Goal: Check status: Check status

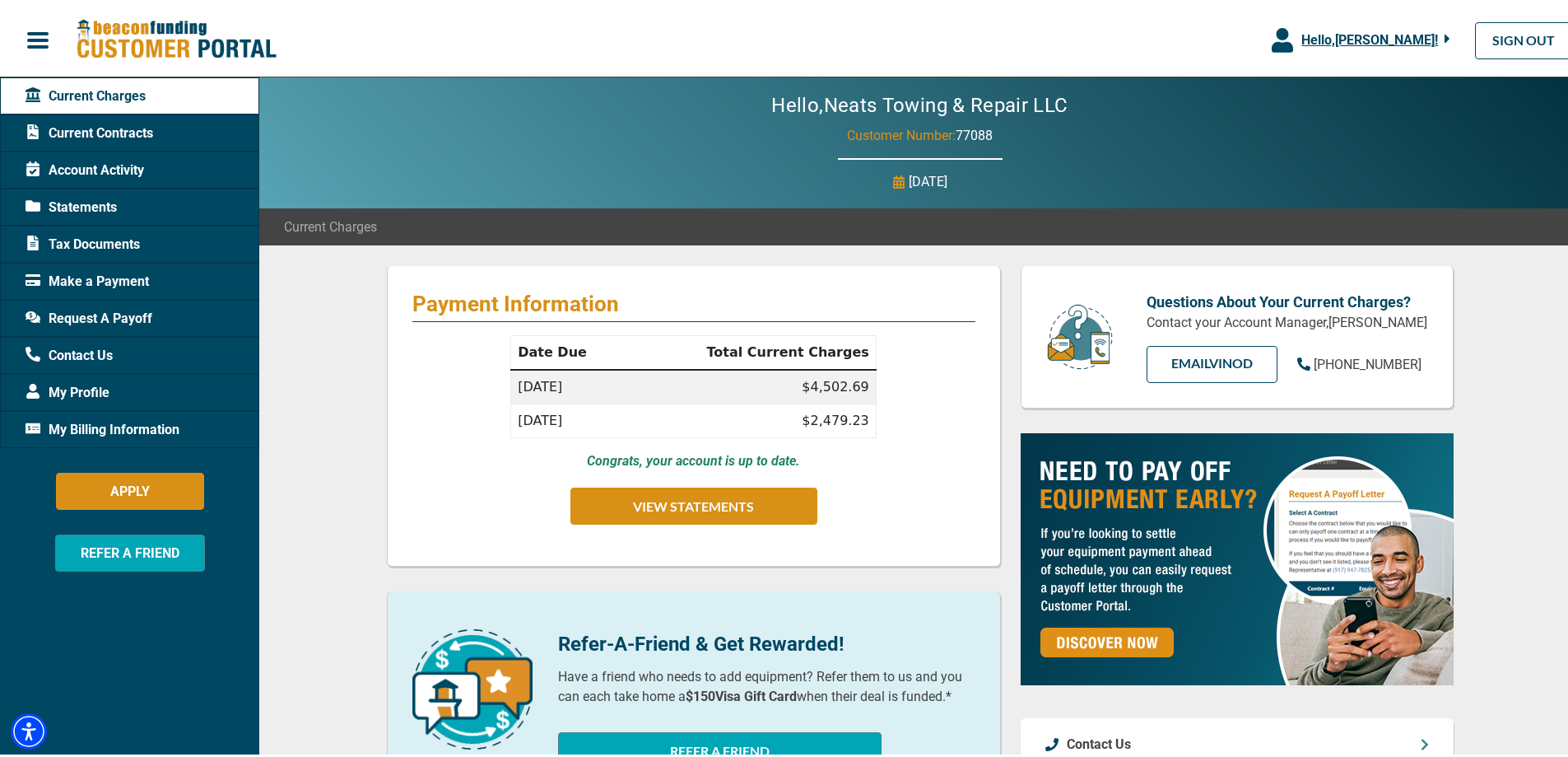
click at [120, 126] on span "Current Contracts" at bounding box center [89, 130] width 127 height 20
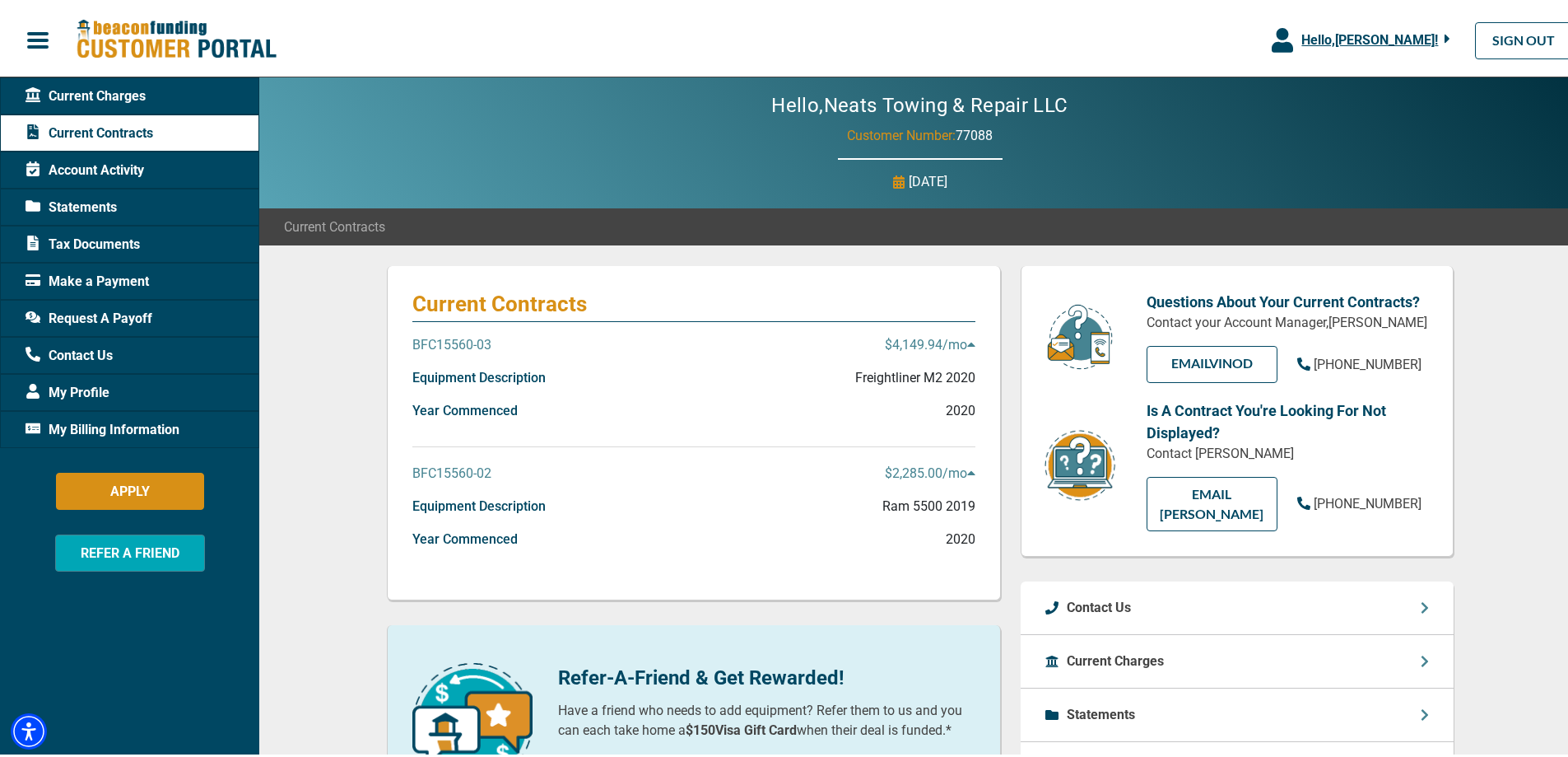
click at [462, 334] on p "BFC15560-03" at bounding box center [452, 341] width 79 height 20
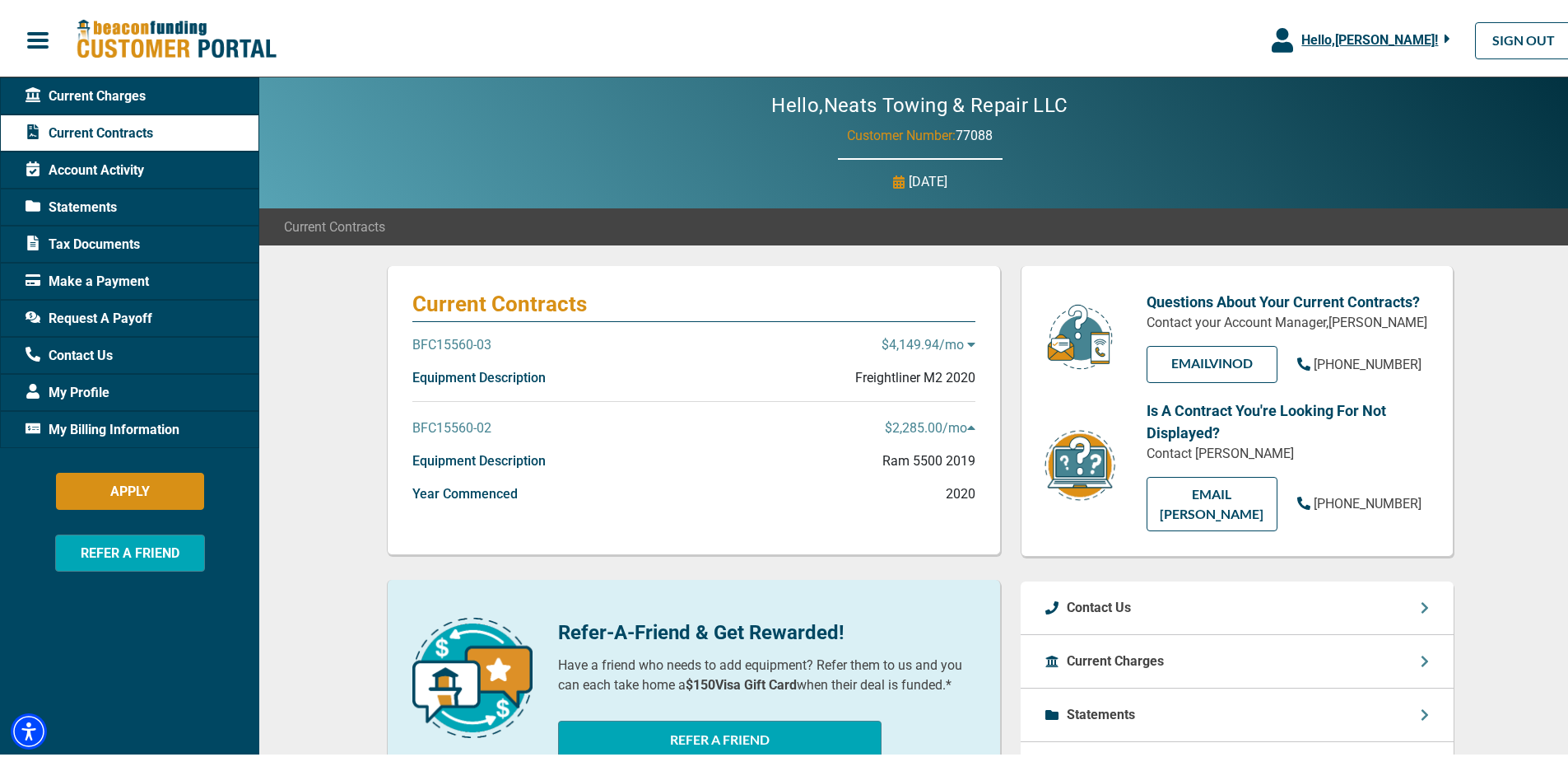
click at [457, 338] on p "BFC15560-03" at bounding box center [452, 341] width 79 height 20
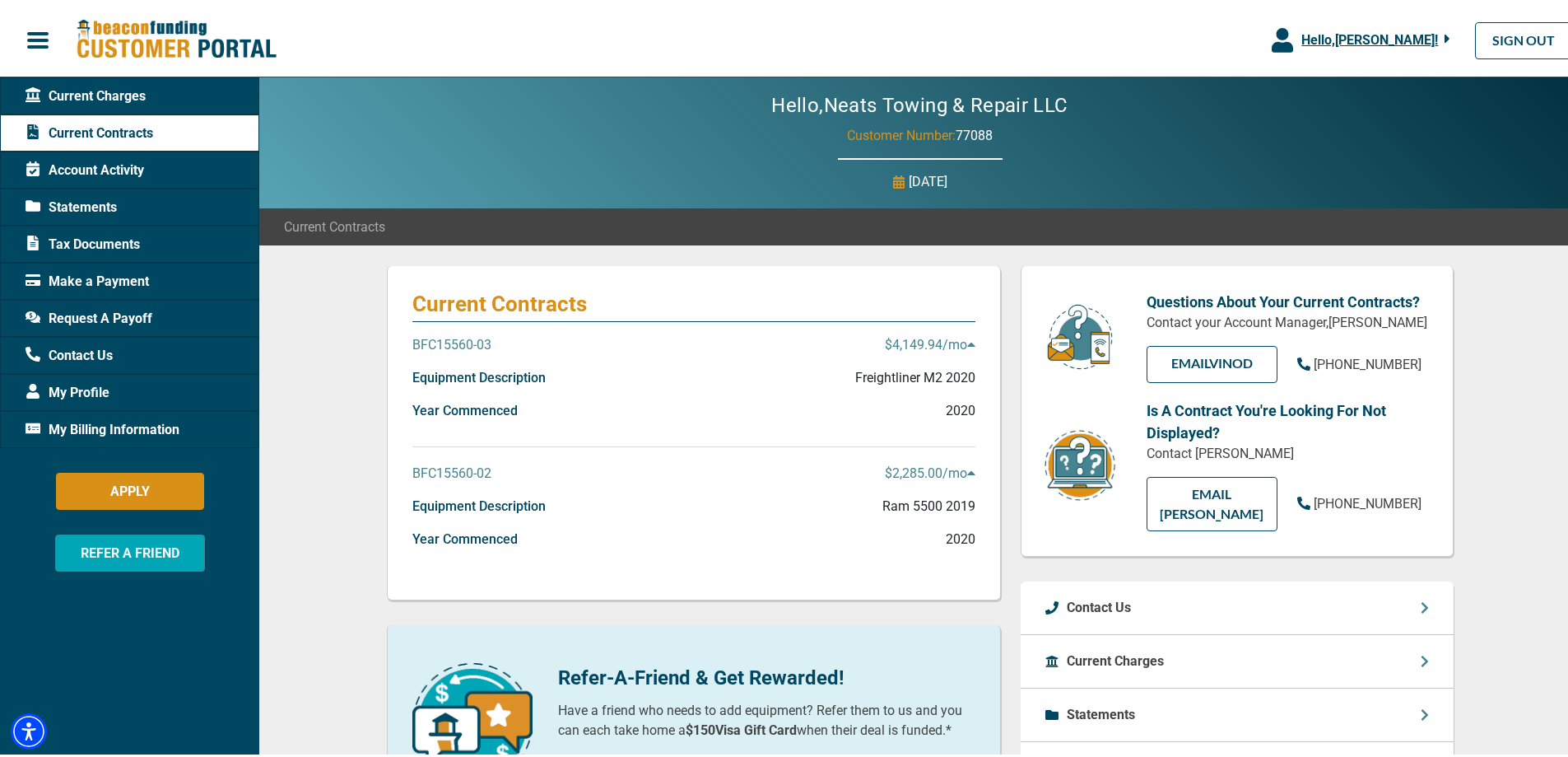
click at [457, 338] on p "BFC15560-03" at bounding box center [452, 341] width 79 height 20
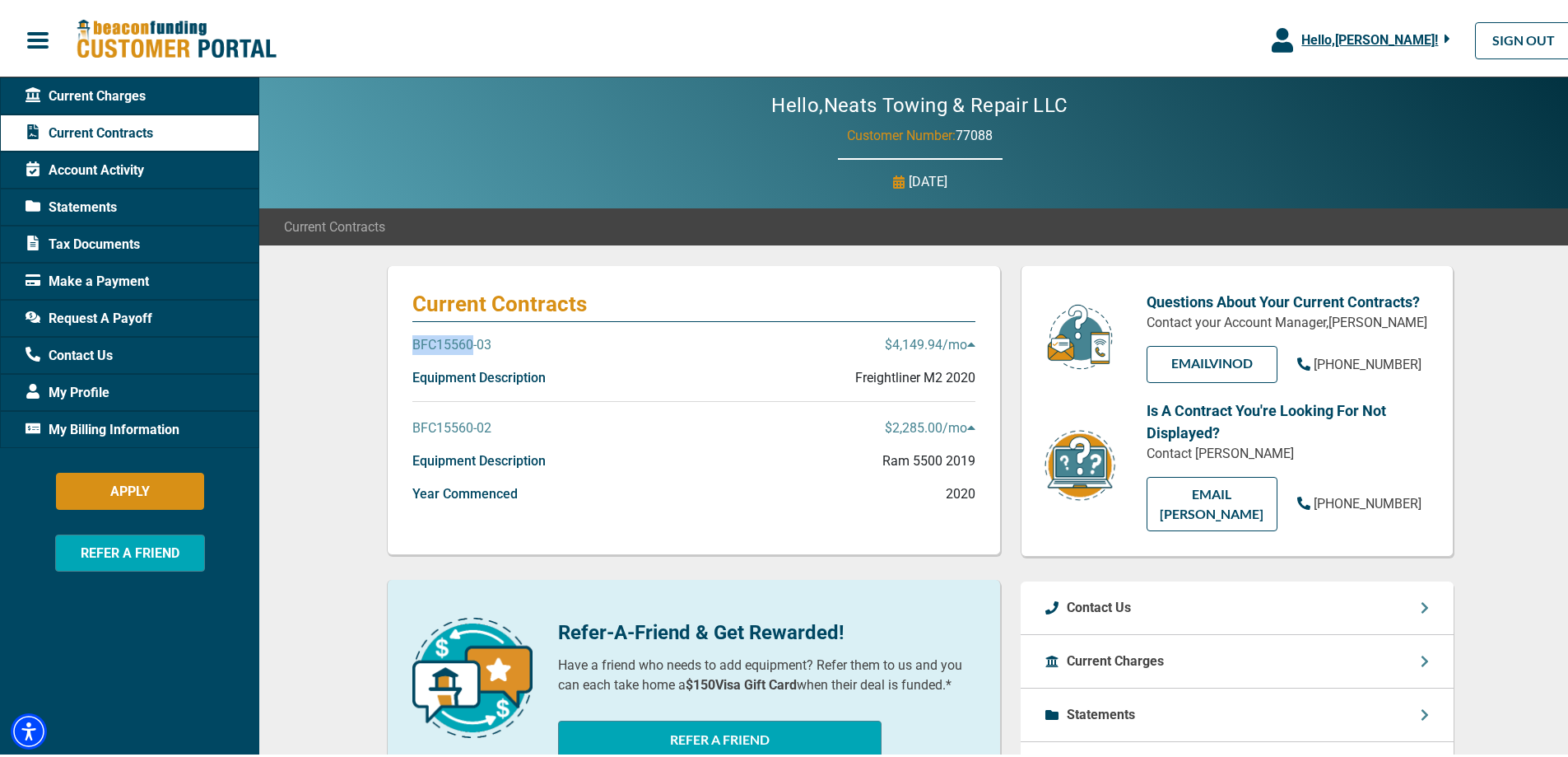
click at [457, 338] on p "BFC15560-03" at bounding box center [452, 341] width 79 height 20
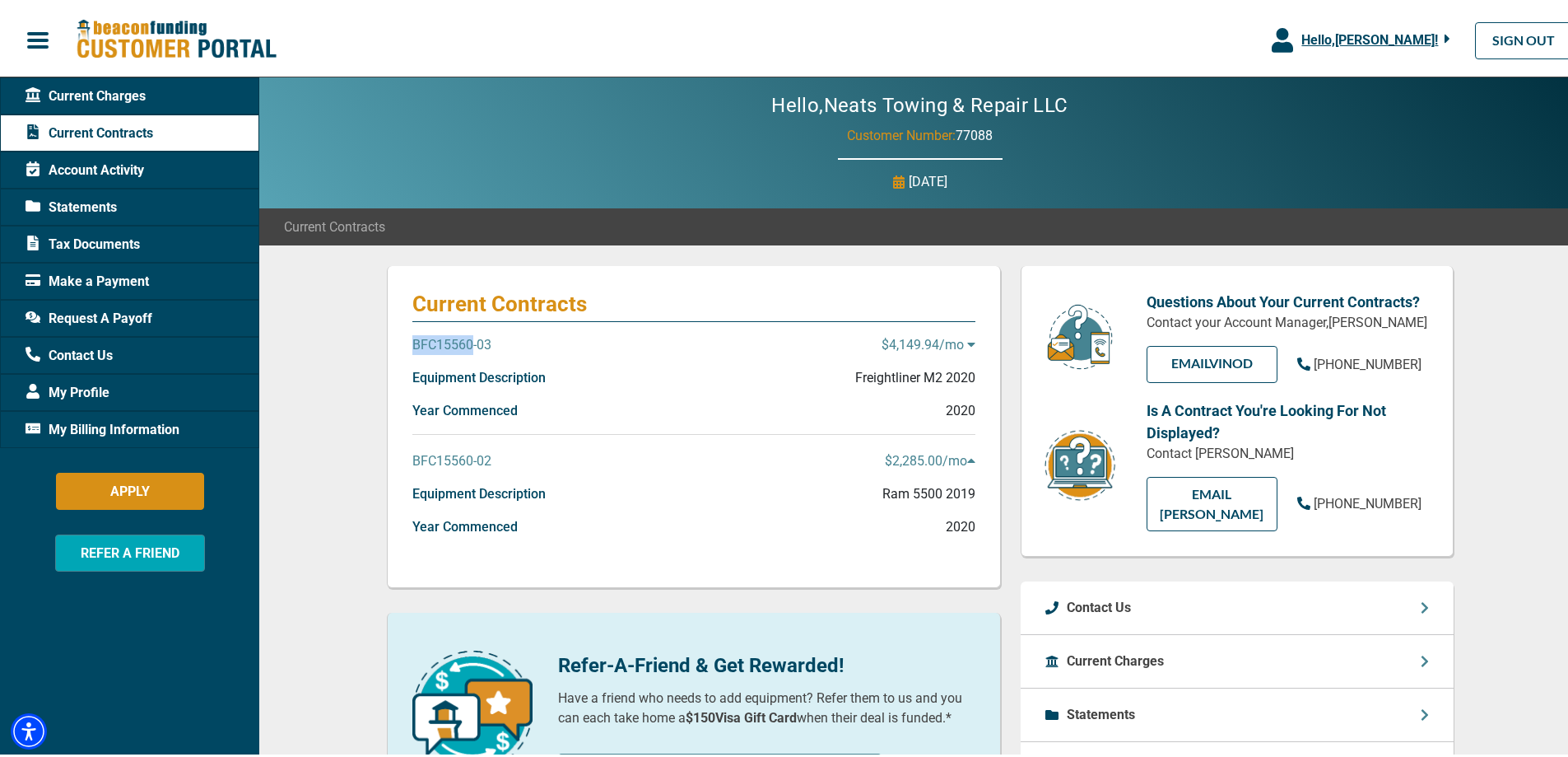
click at [457, 338] on p "BFC15560-03" at bounding box center [452, 341] width 79 height 20
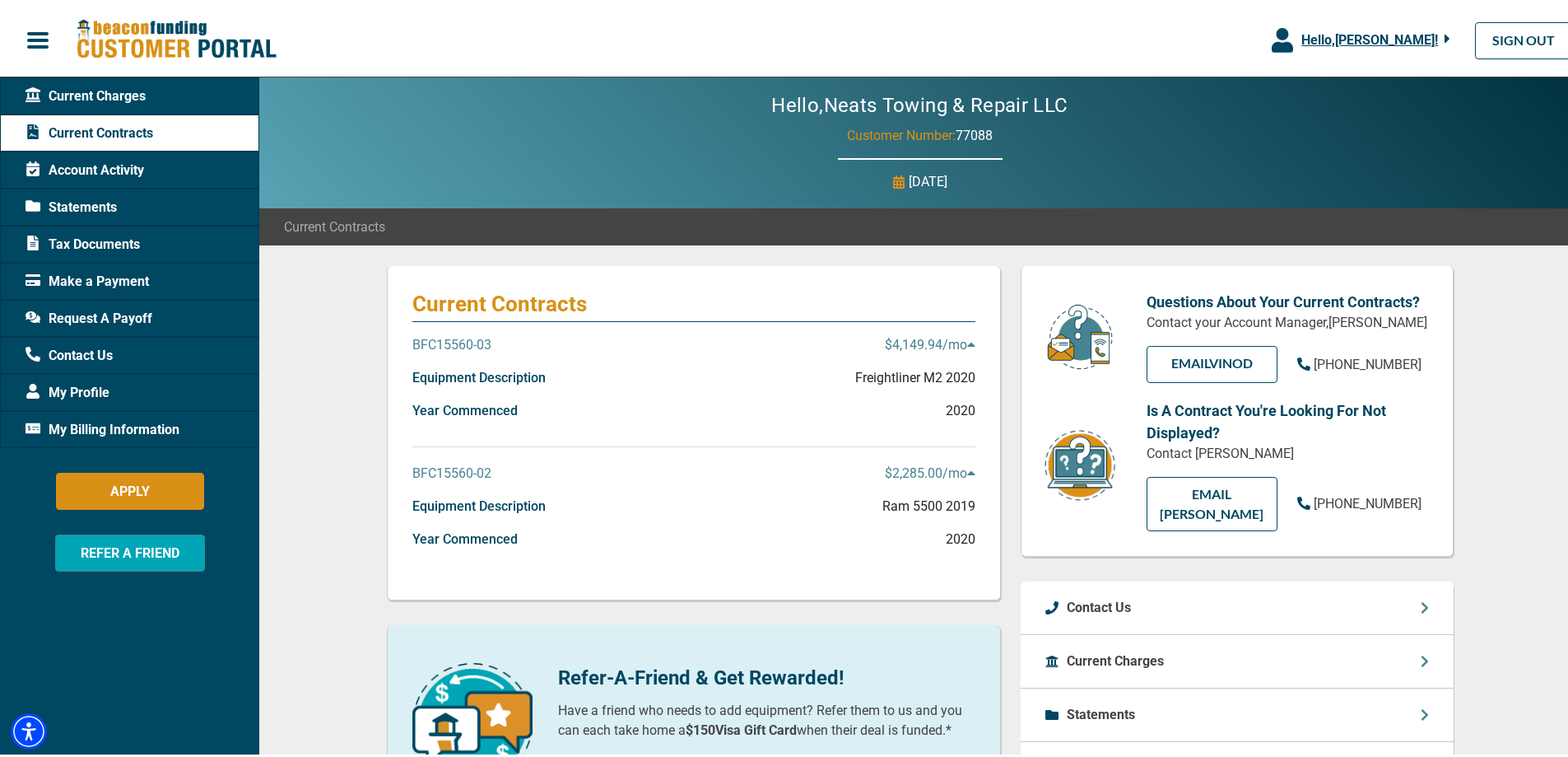
click at [484, 338] on p "BFC15560-03" at bounding box center [452, 341] width 79 height 20
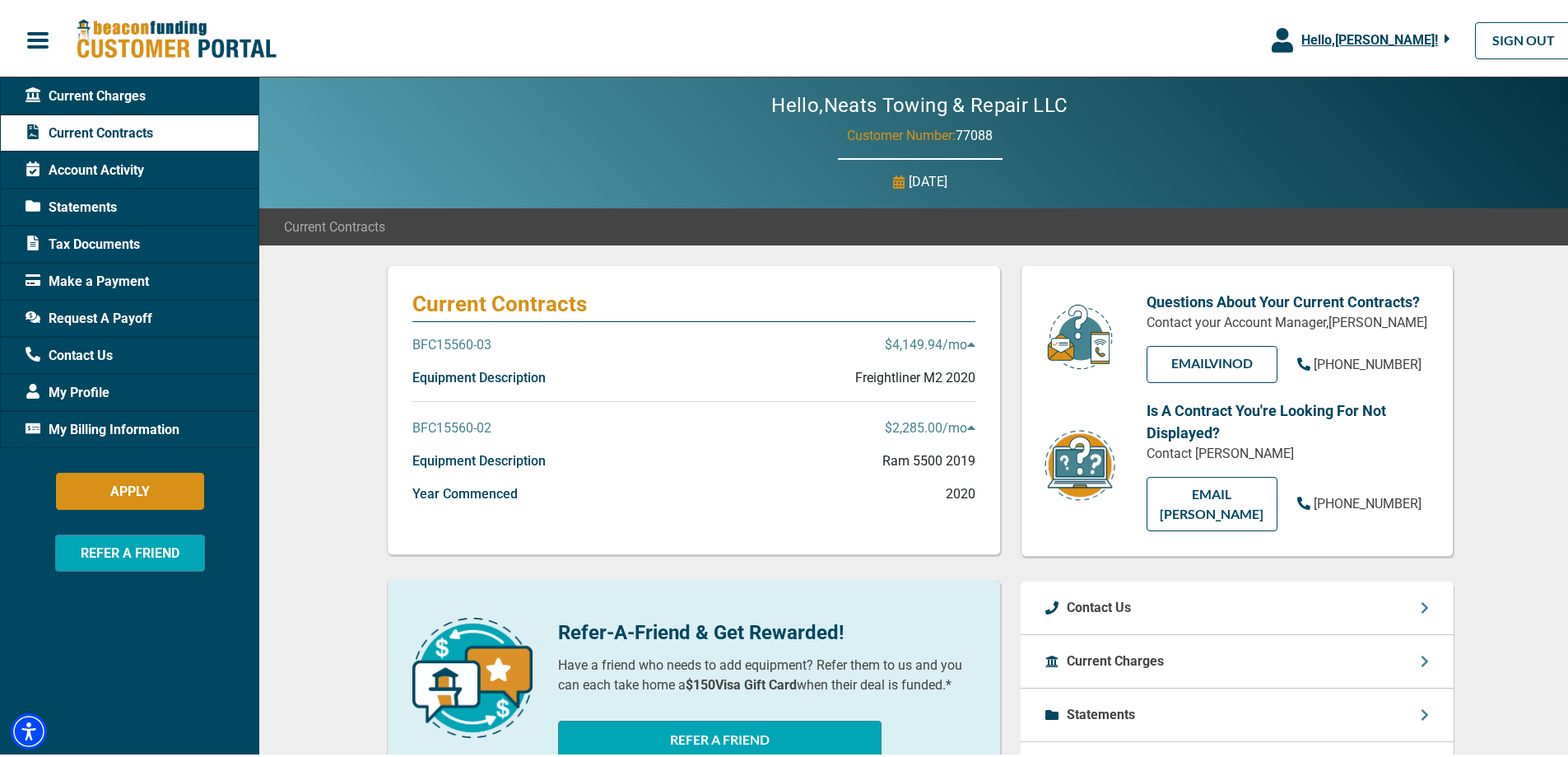
click at [484, 338] on p "BFC15560-03" at bounding box center [452, 341] width 79 height 20
click at [598, 363] on div "BFC15560-03 $4,149.94 /mo" at bounding box center [693, 348] width 563 height 33
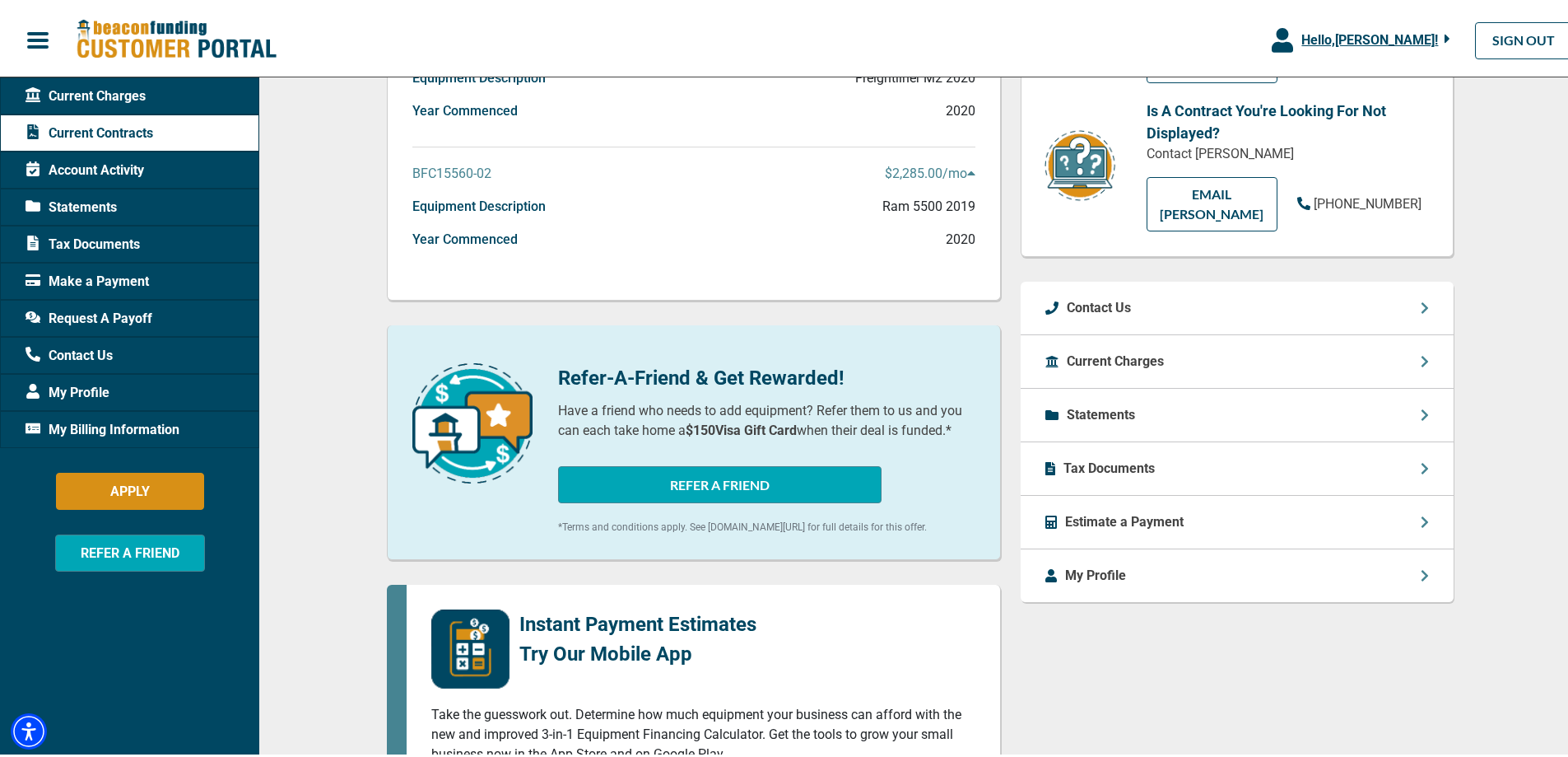
scroll to position [330, 0]
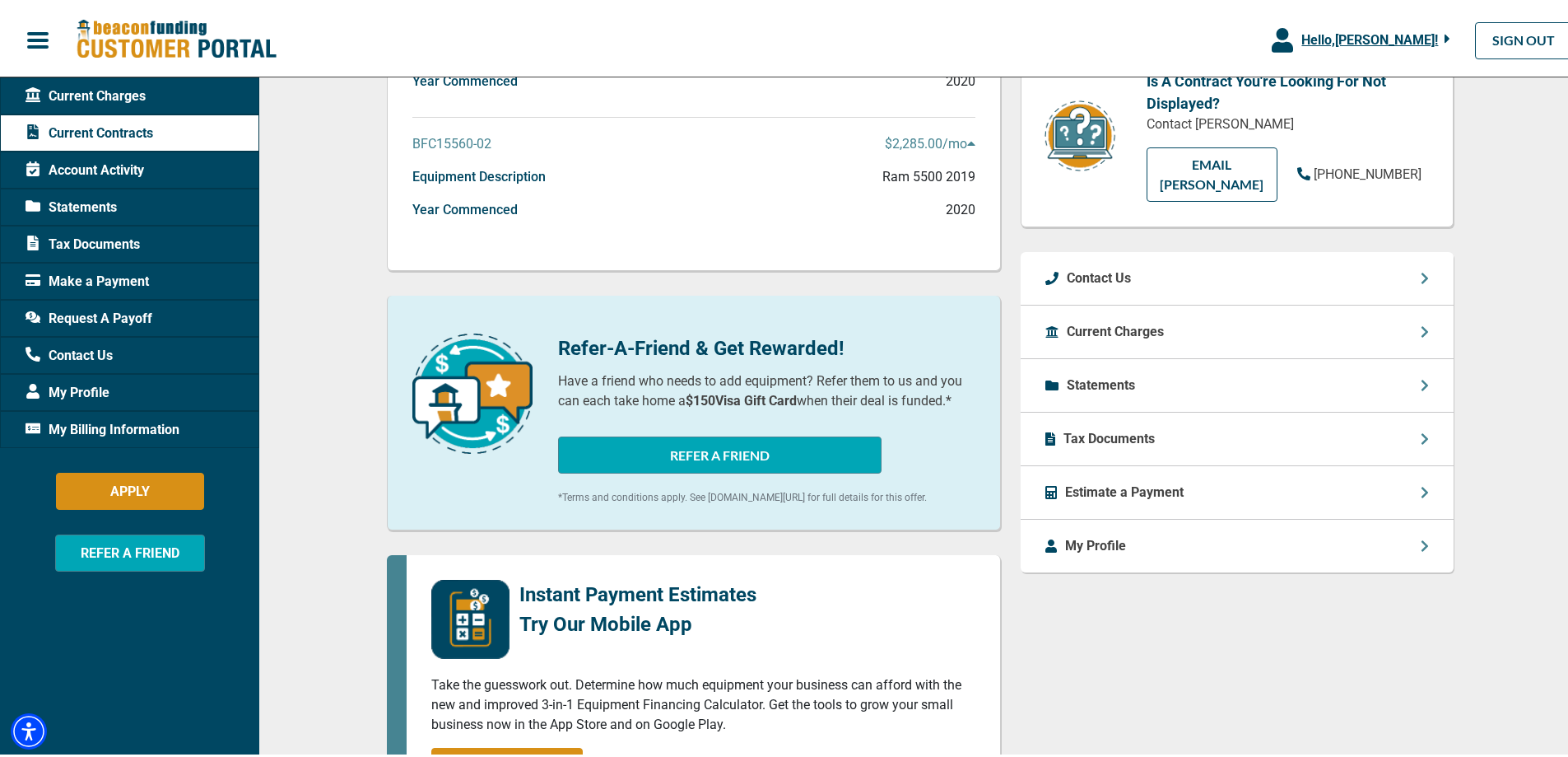
click at [1401, 414] on div "Tax Documents" at bounding box center [1237, 436] width 433 height 54
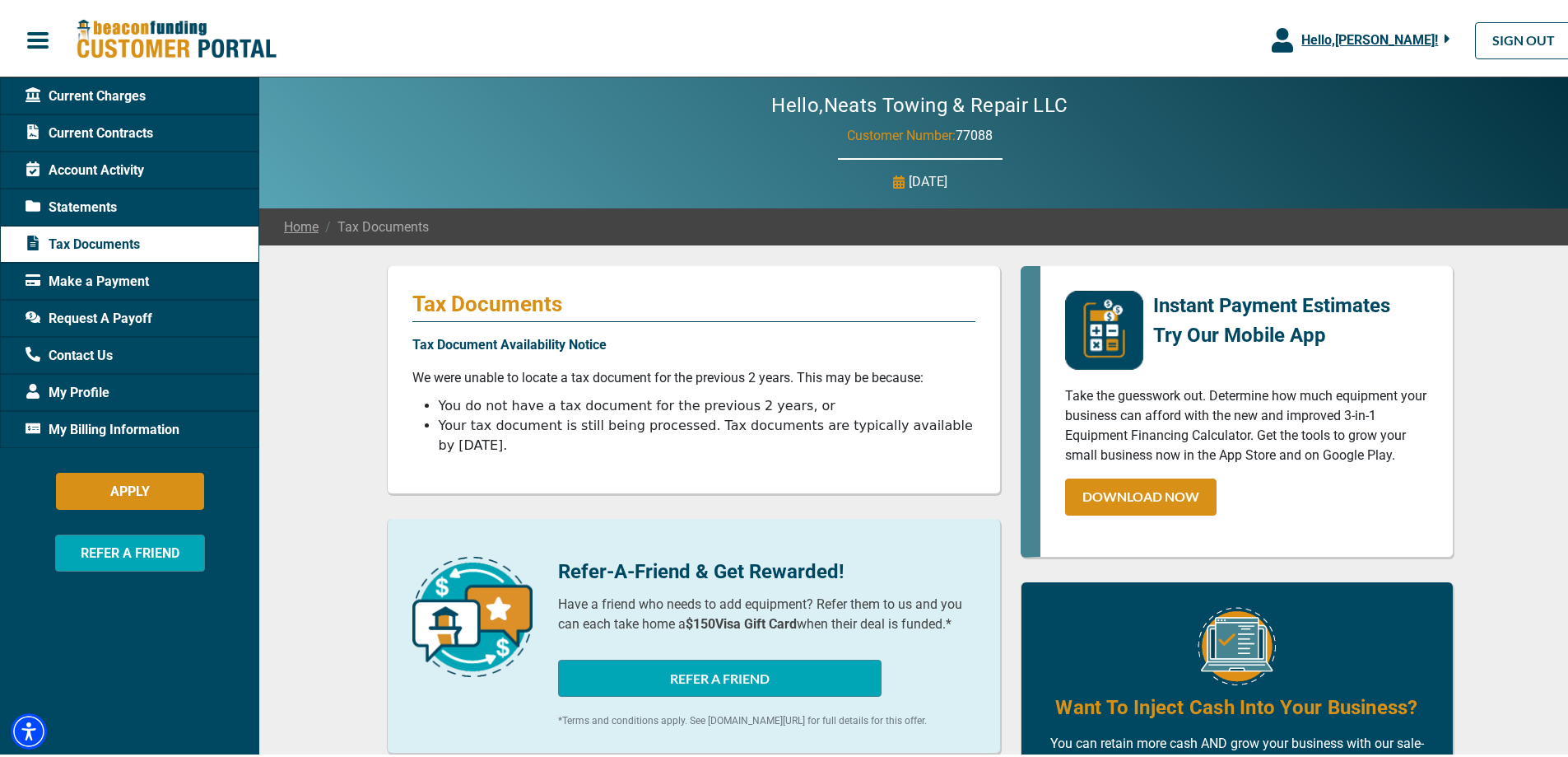
click at [88, 164] on span "Account Activity" at bounding box center [85, 167] width 119 height 20
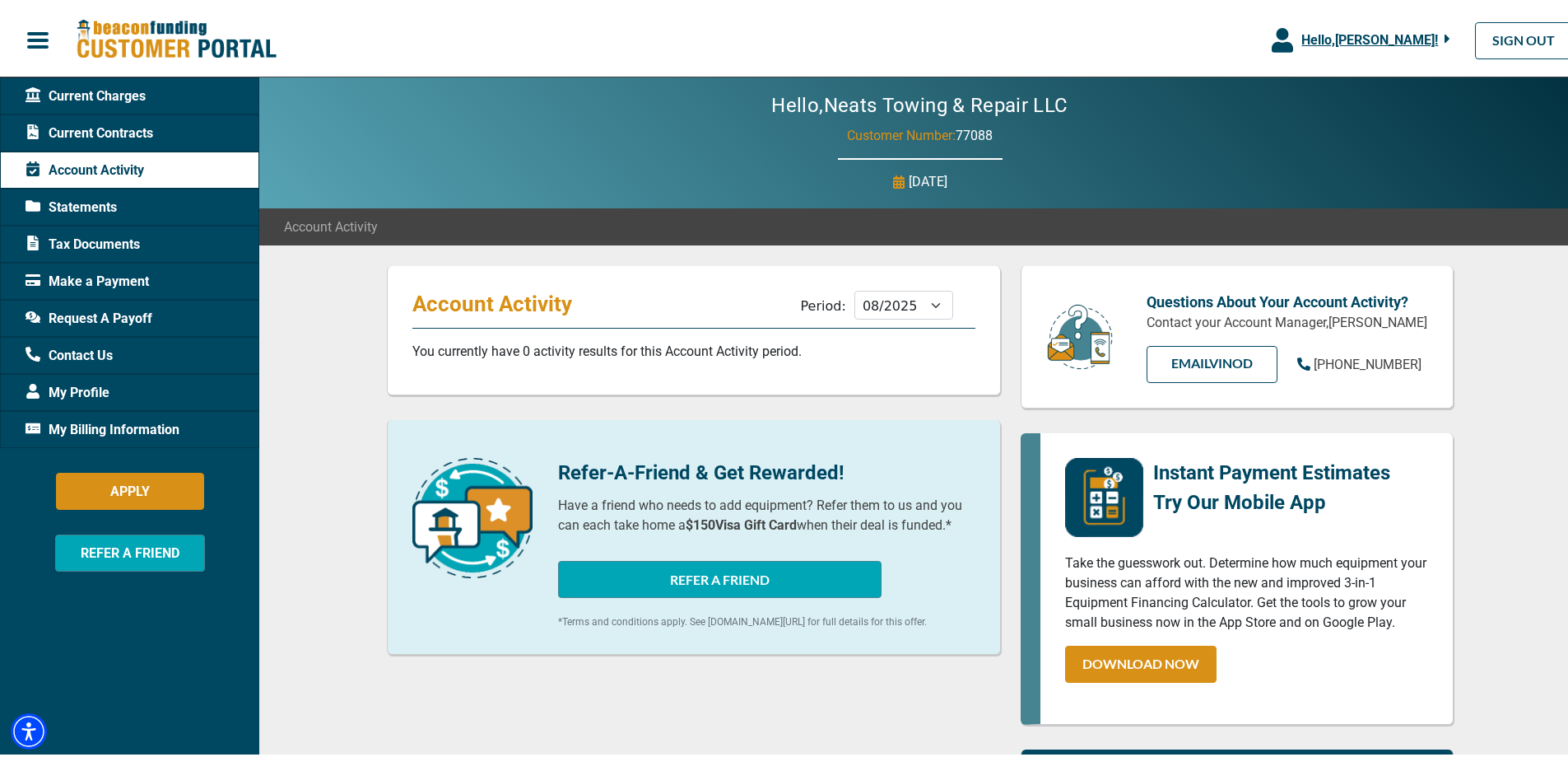
click at [138, 95] on span "Current Charges" at bounding box center [85, 92] width 120 height 20
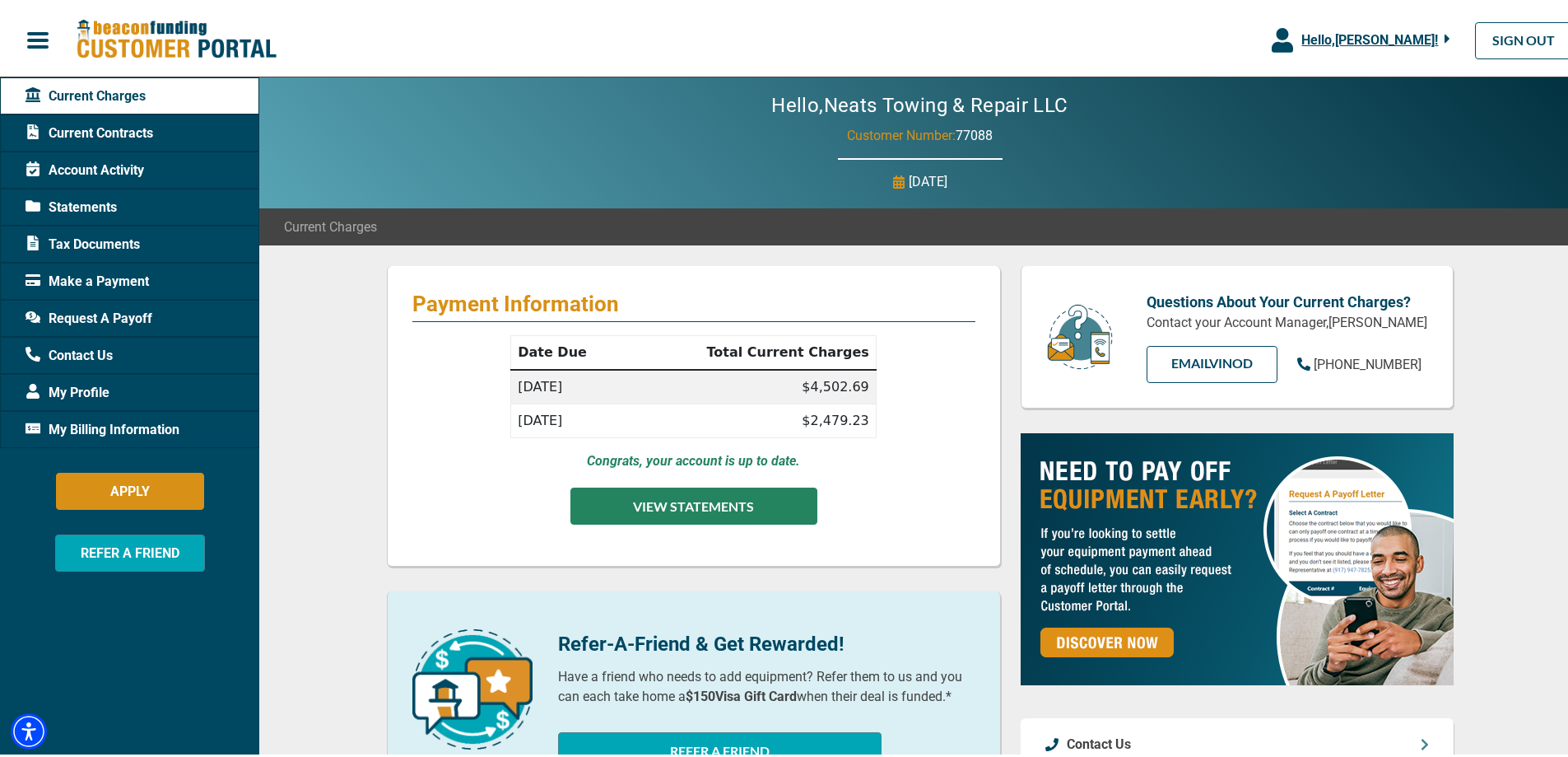
click at [701, 502] on button "VIEW STATEMENTS" at bounding box center [693, 502] width 247 height 37
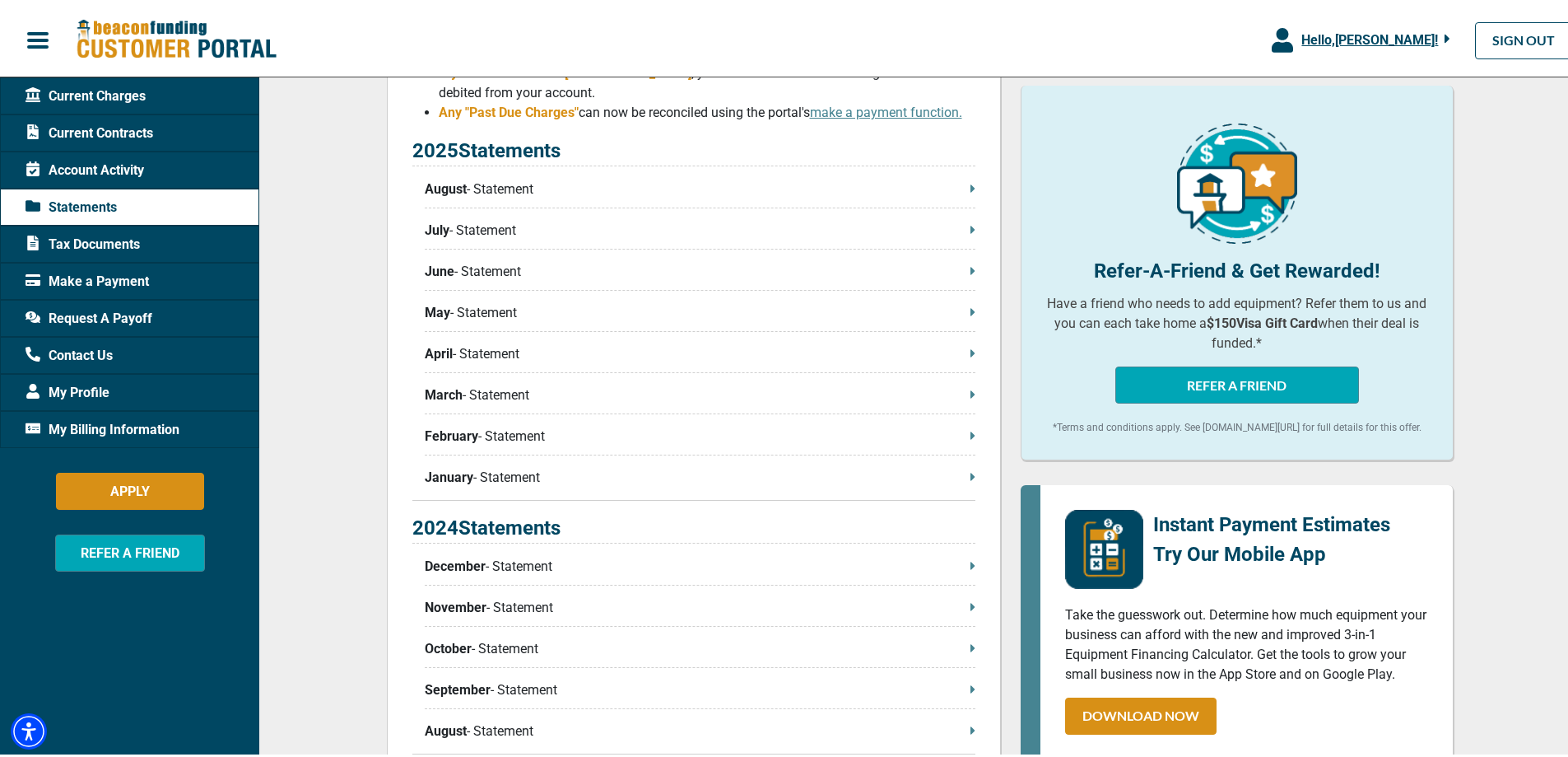
scroll to position [247, 0]
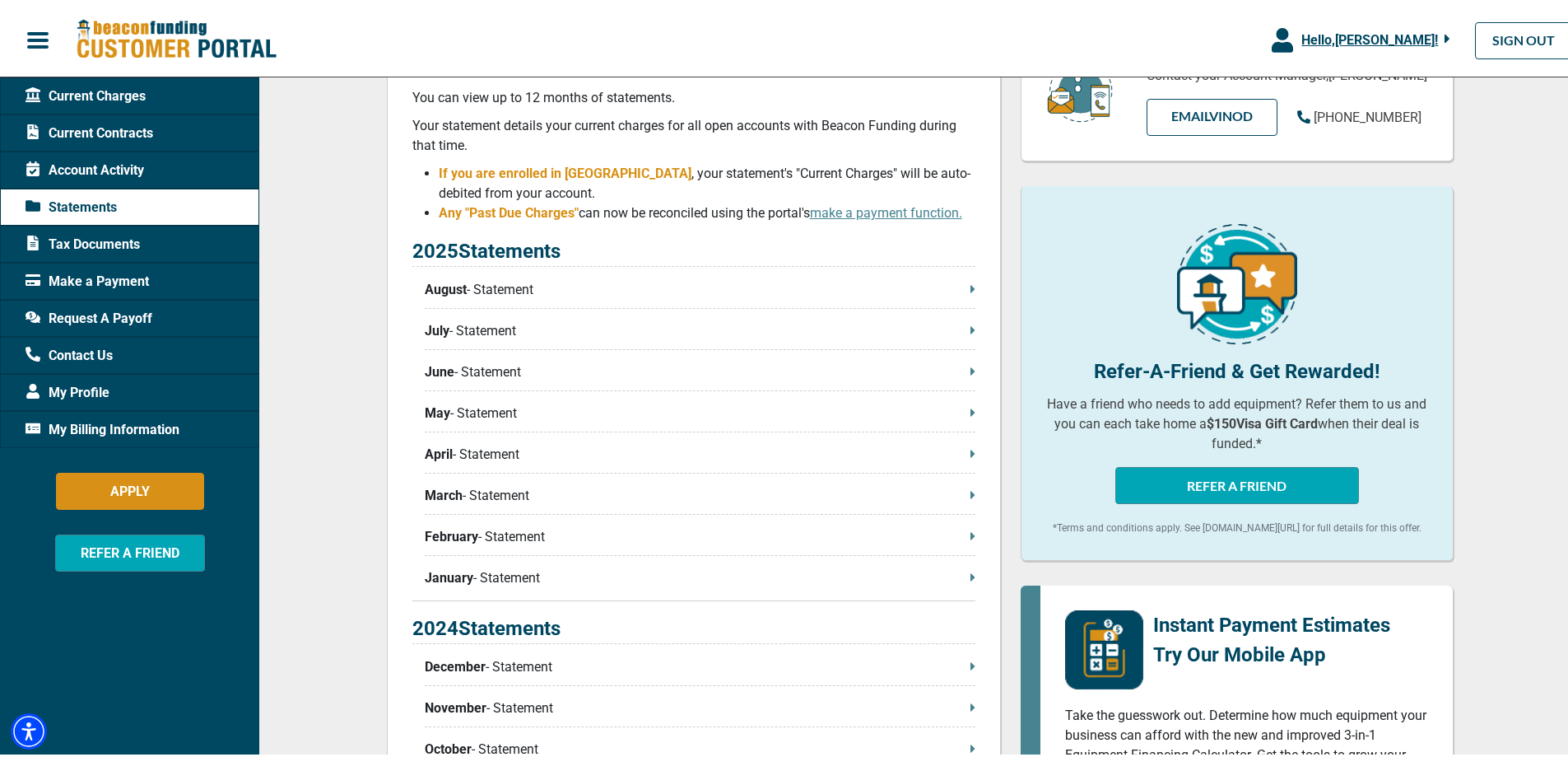
click at [549, 281] on p "August - Statement" at bounding box center [699, 286] width 551 height 20
click at [97, 126] on span "Current Contracts" at bounding box center [89, 130] width 127 height 20
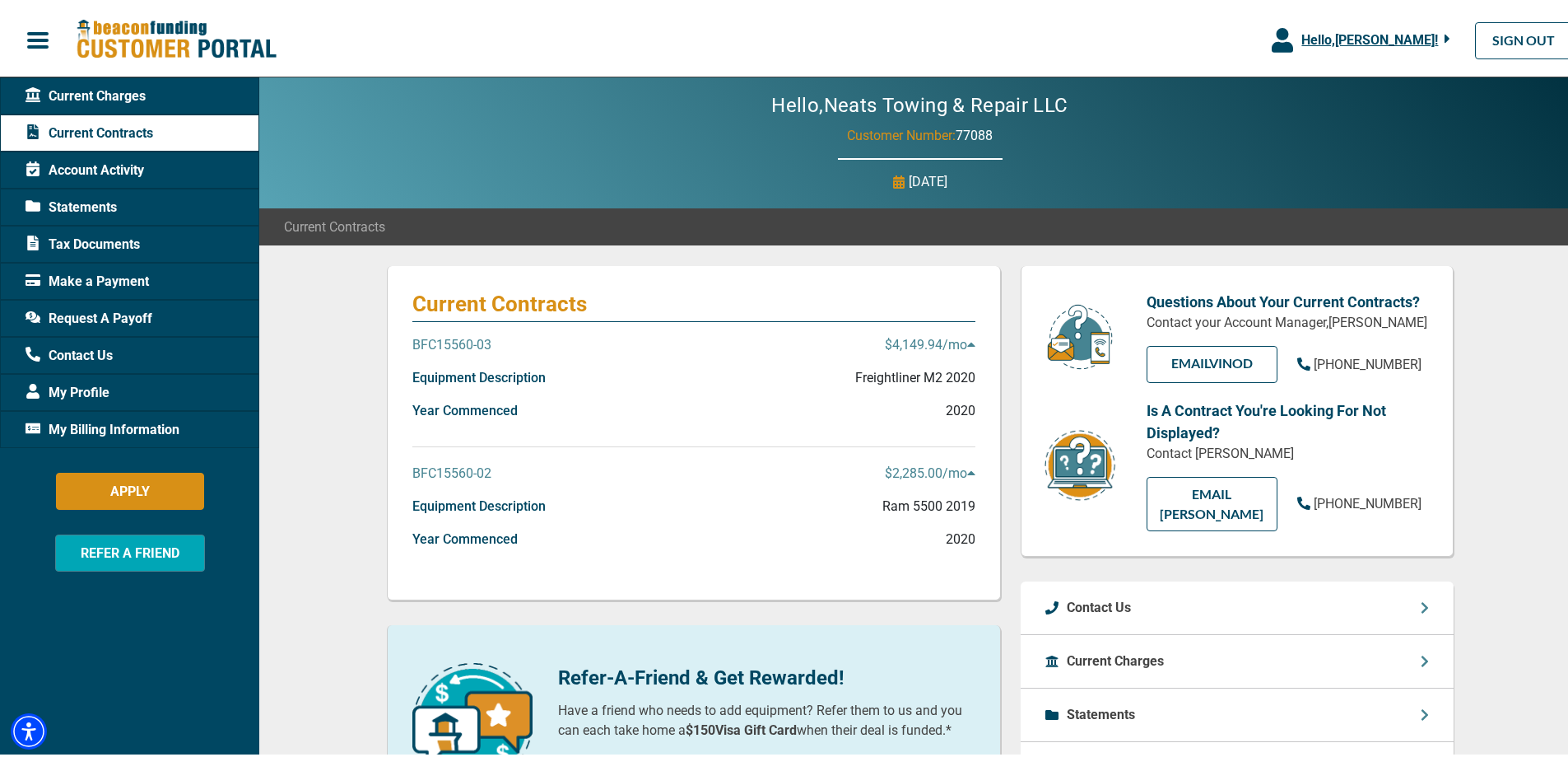
click at [38, 34] on span "button" at bounding box center [38, 37] width 25 height 25
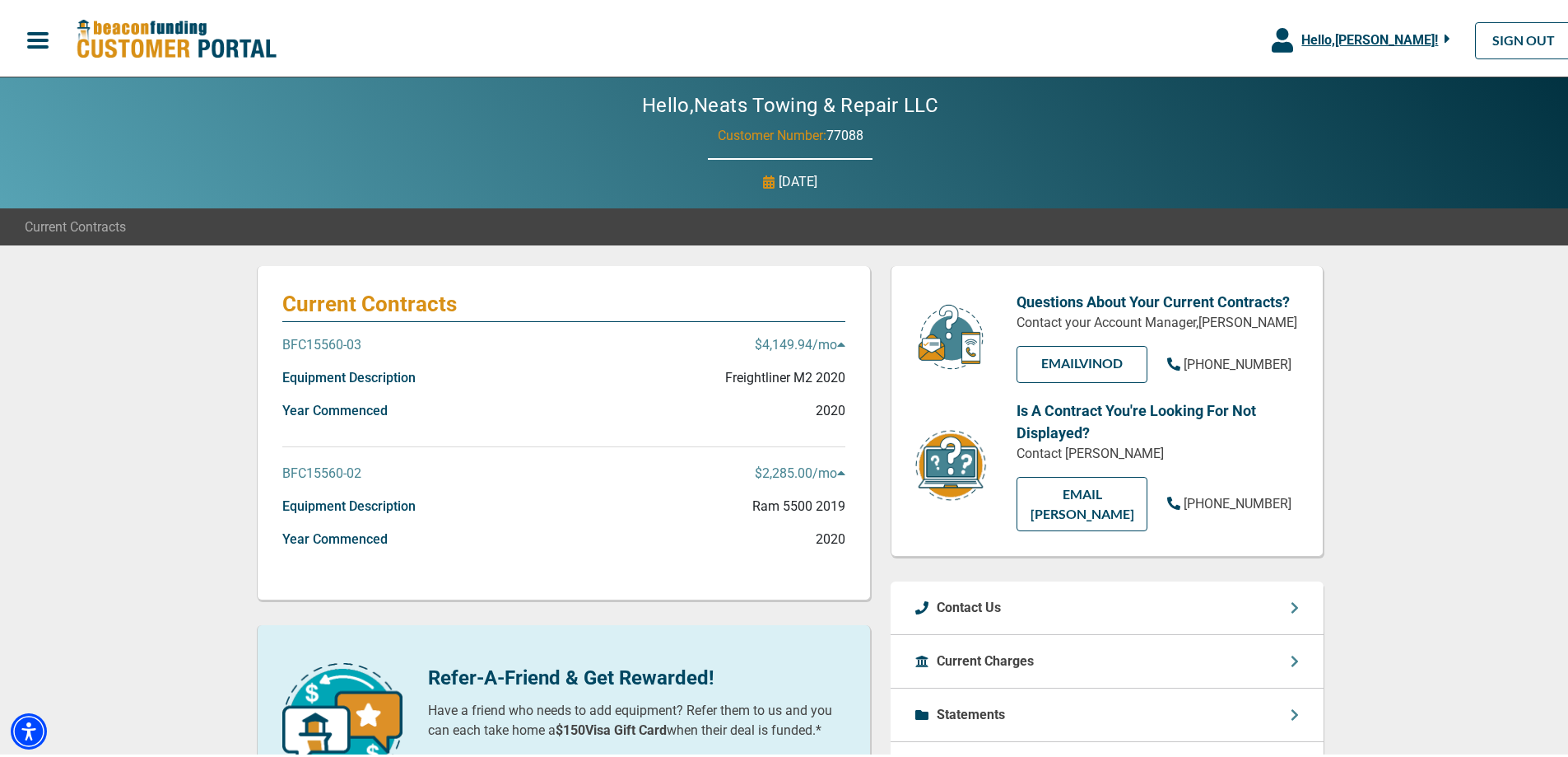
click at [38, 34] on span "button" at bounding box center [38, 37] width 25 height 25
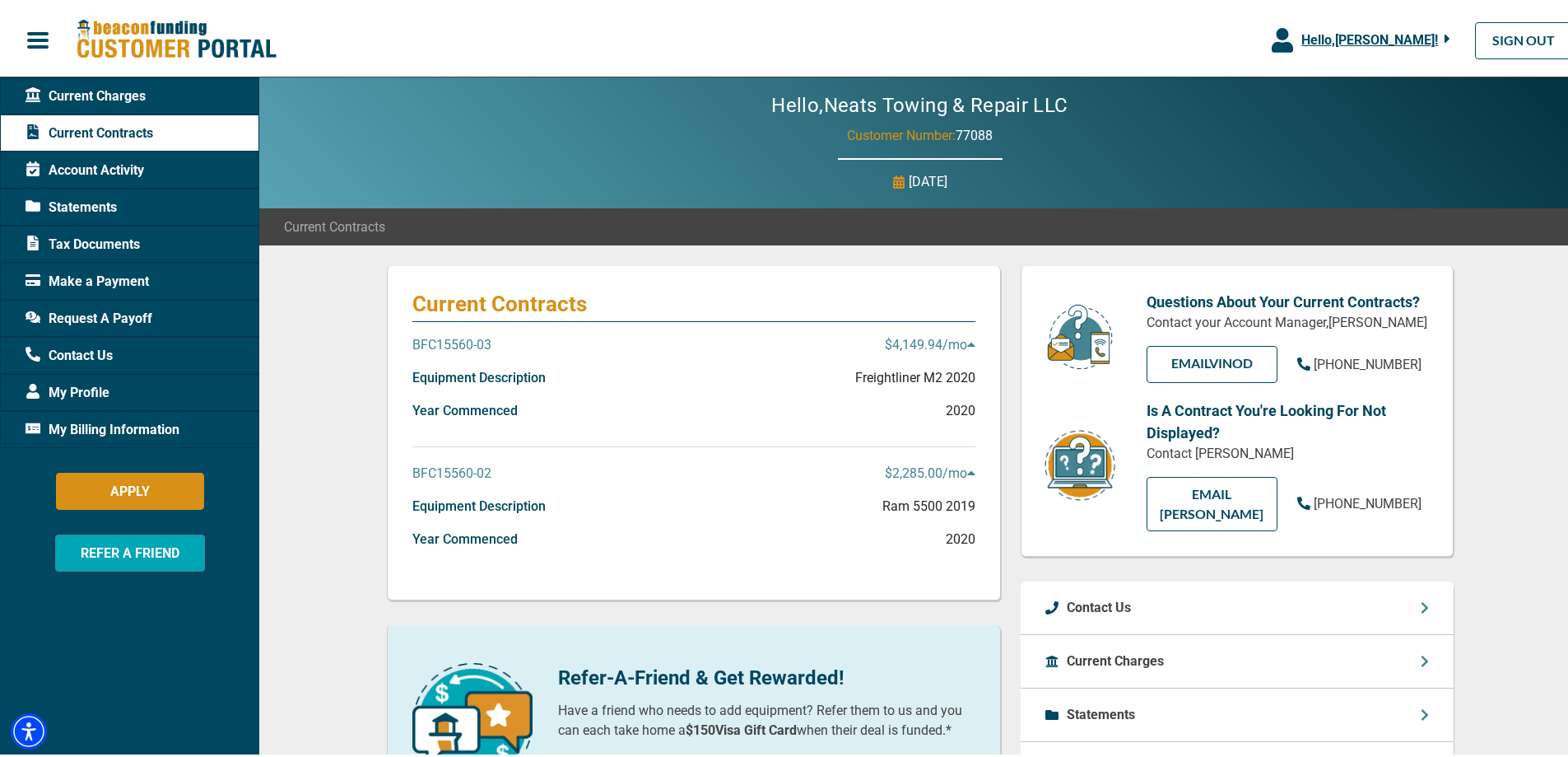
click at [38, 34] on span "button" at bounding box center [38, 37] width 25 height 25
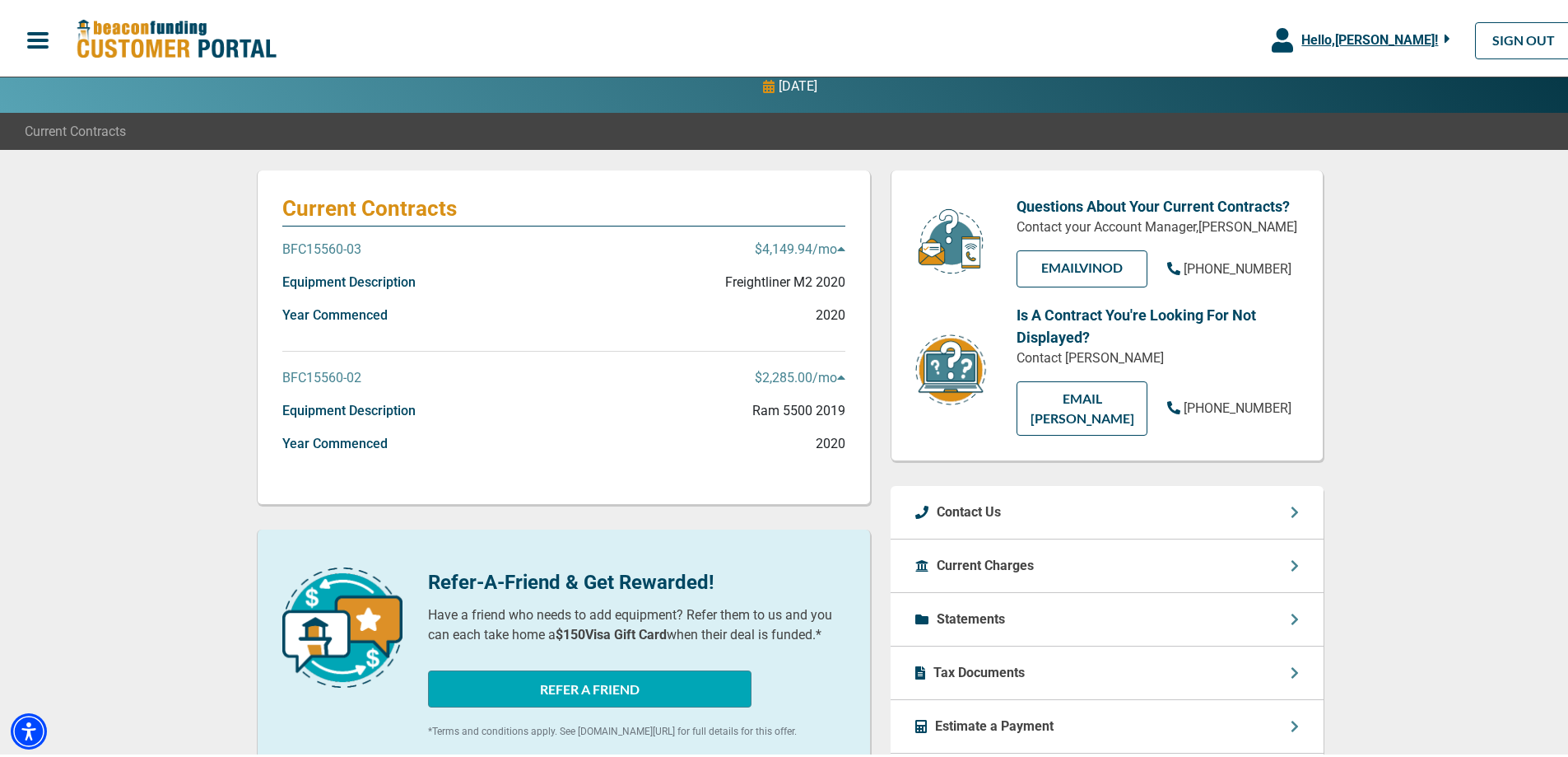
scroll to position [89, 0]
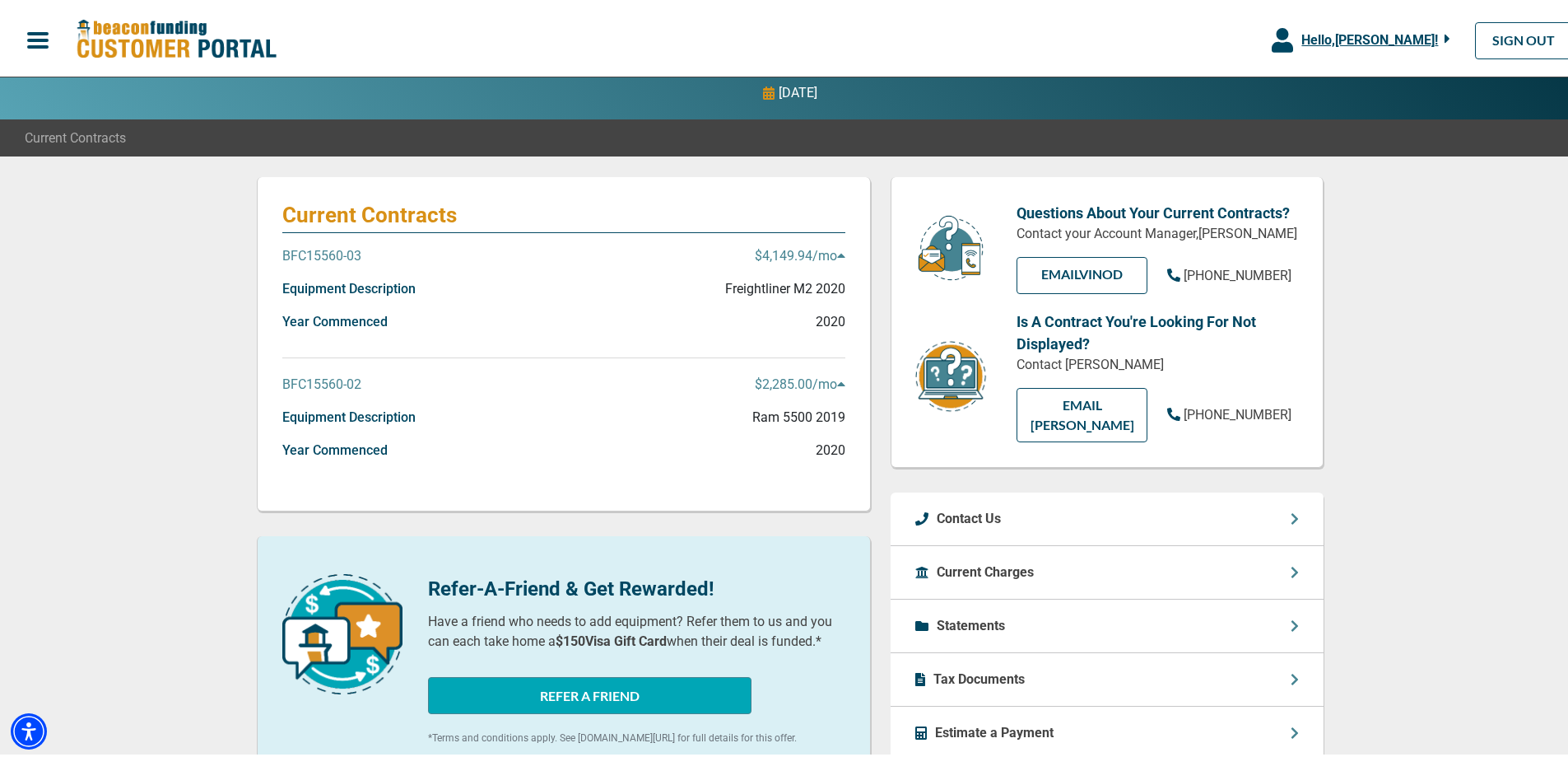
click at [356, 253] on div "BFC15560-03 $4,149.94 /mo" at bounding box center [564, 259] width 563 height 33
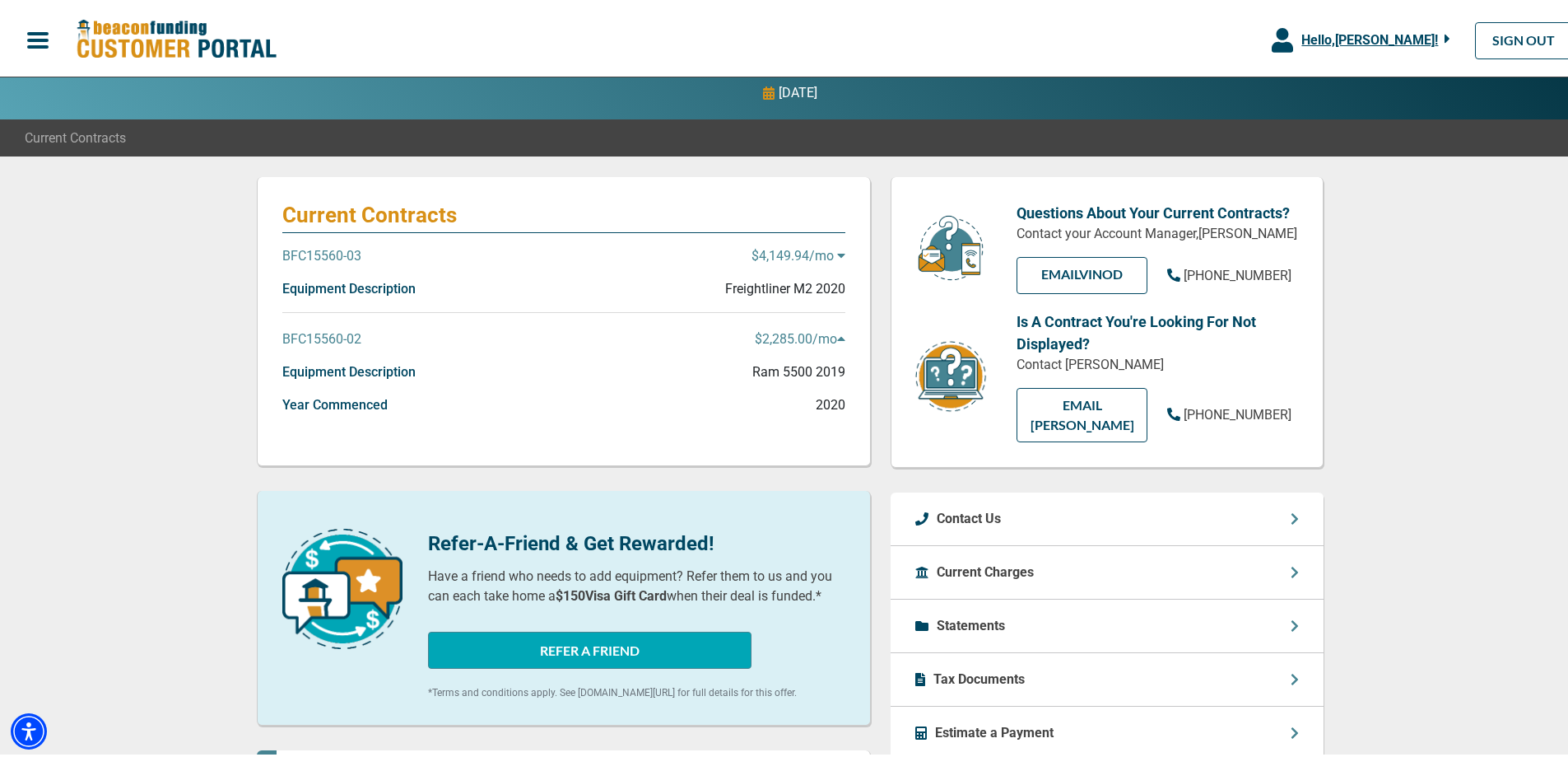
click at [342, 248] on p "BFC15560-03" at bounding box center [322, 252] width 79 height 20
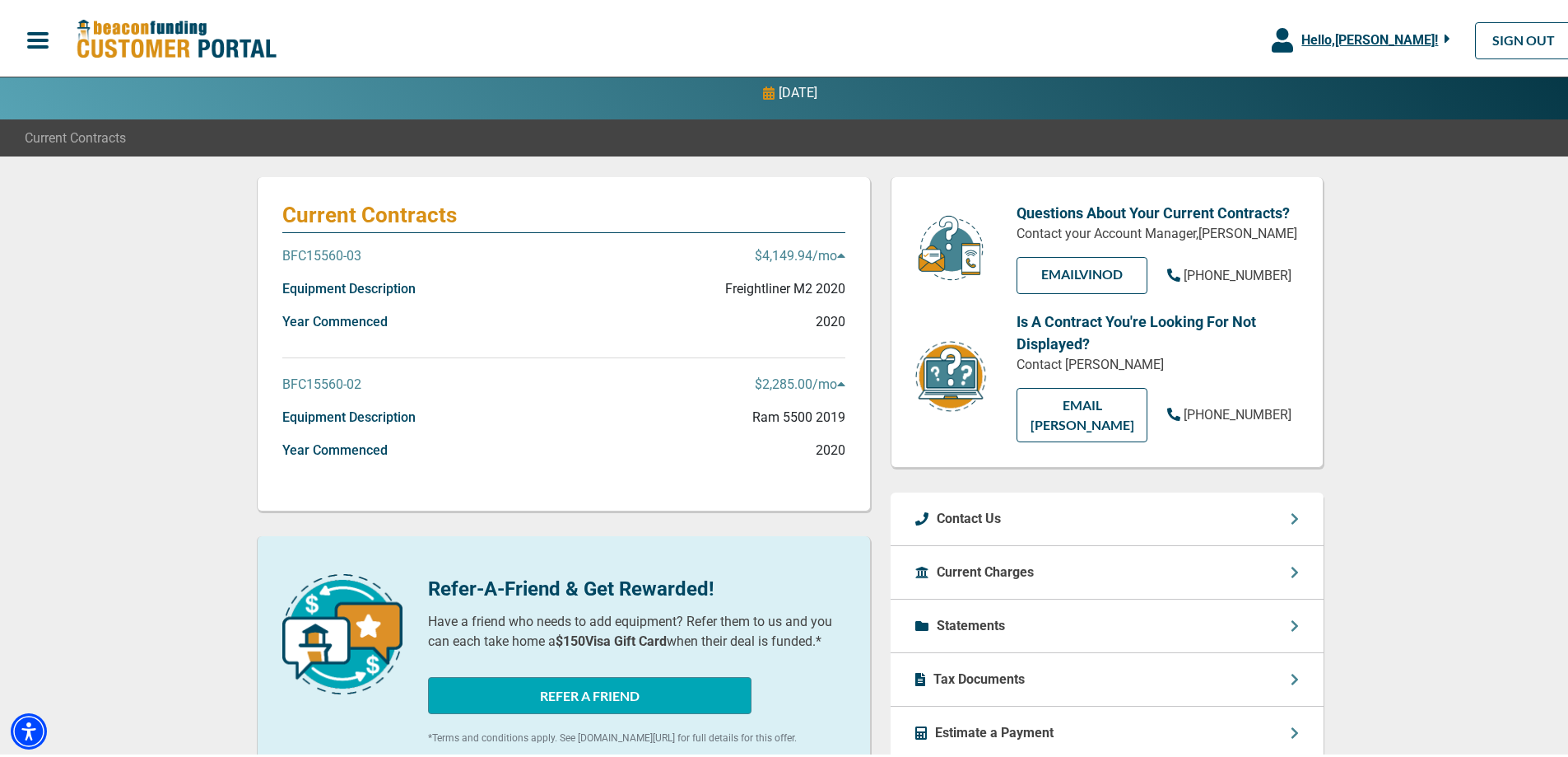
click at [837, 376] on icon at bounding box center [841, 380] width 9 height 13
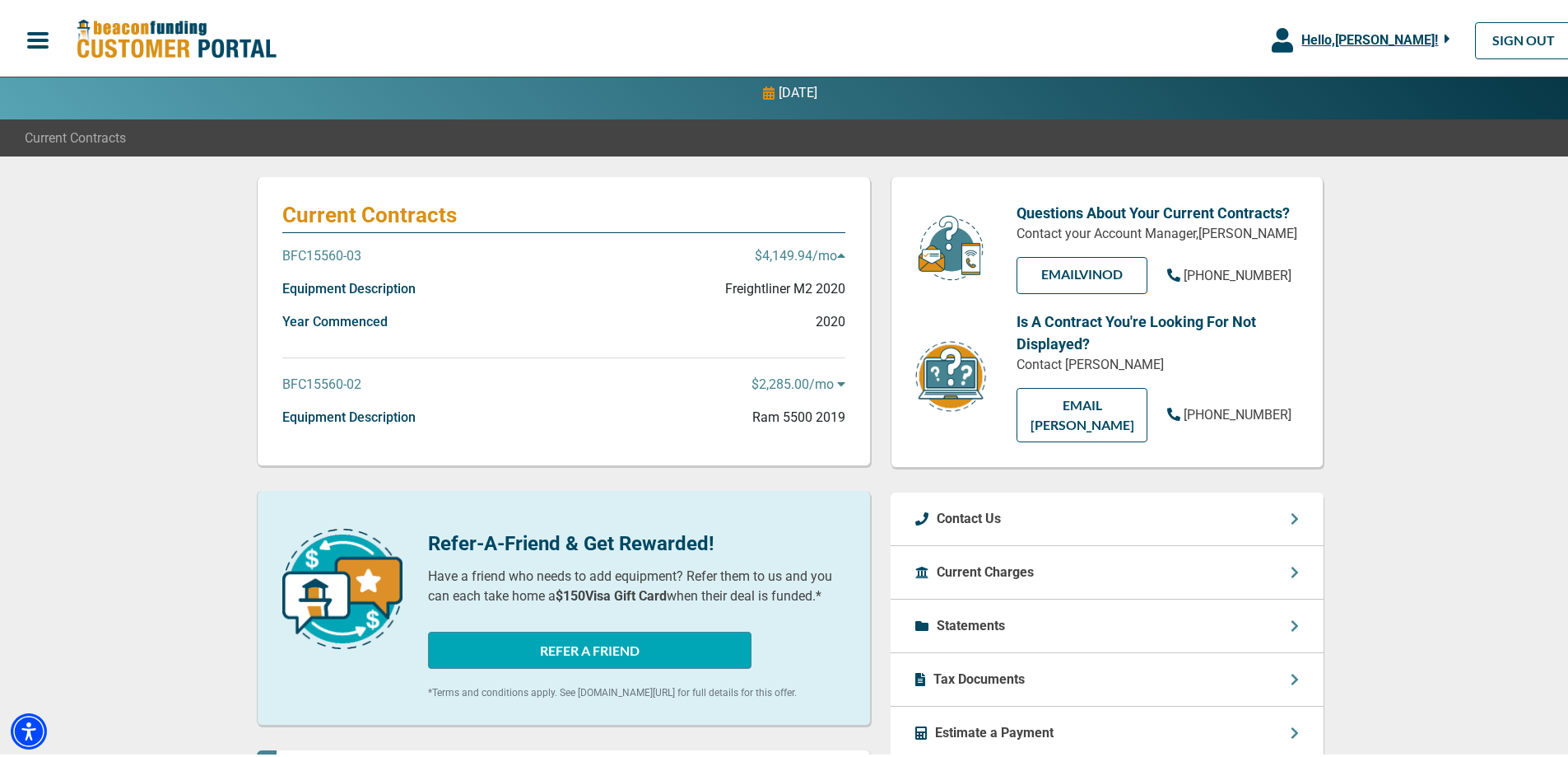
click at [837, 376] on icon at bounding box center [841, 380] width 9 height 13
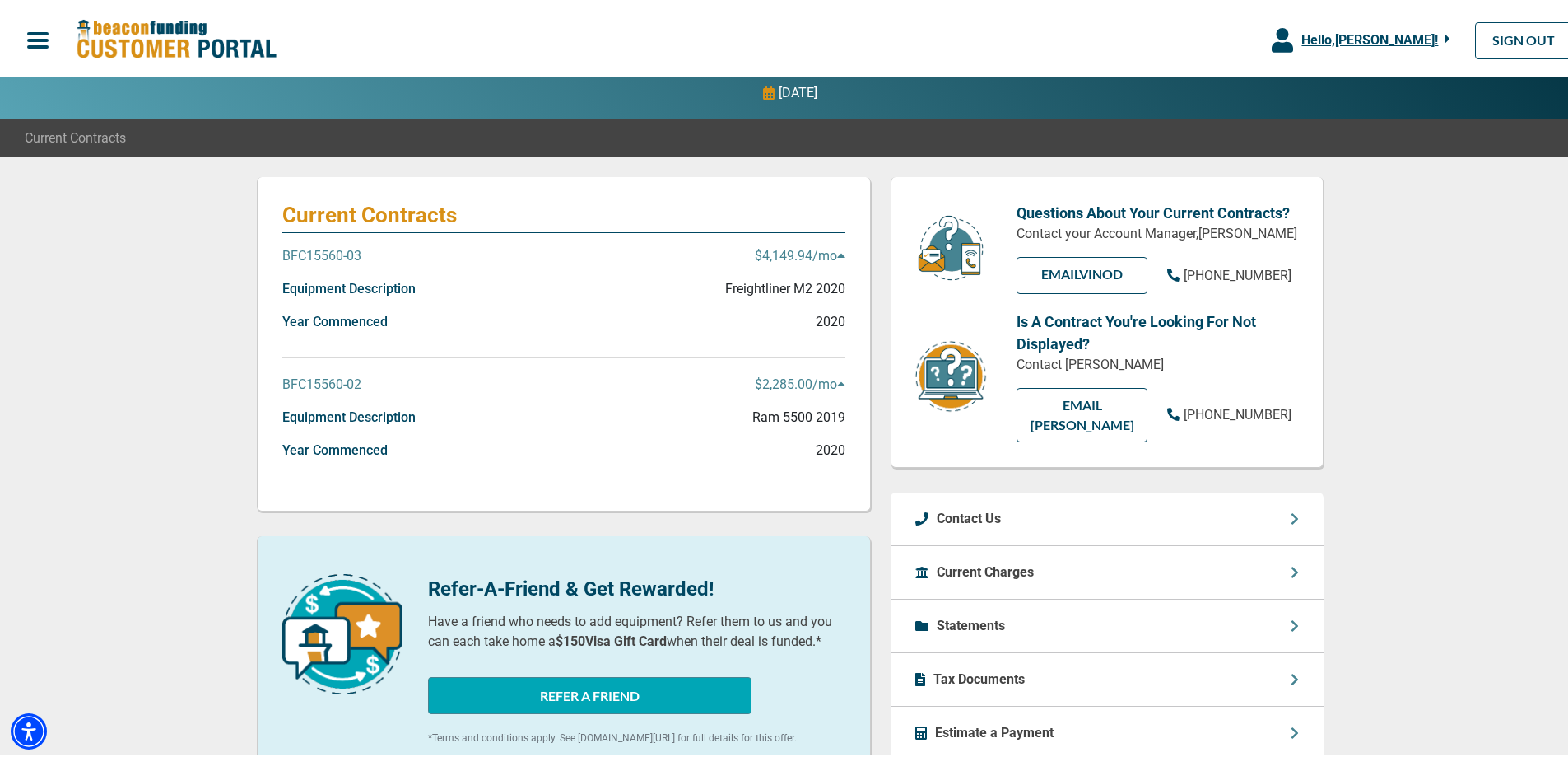
click at [313, 379] on p "BFC15560-02" at bounding box center [322, 381] width 79 height 20
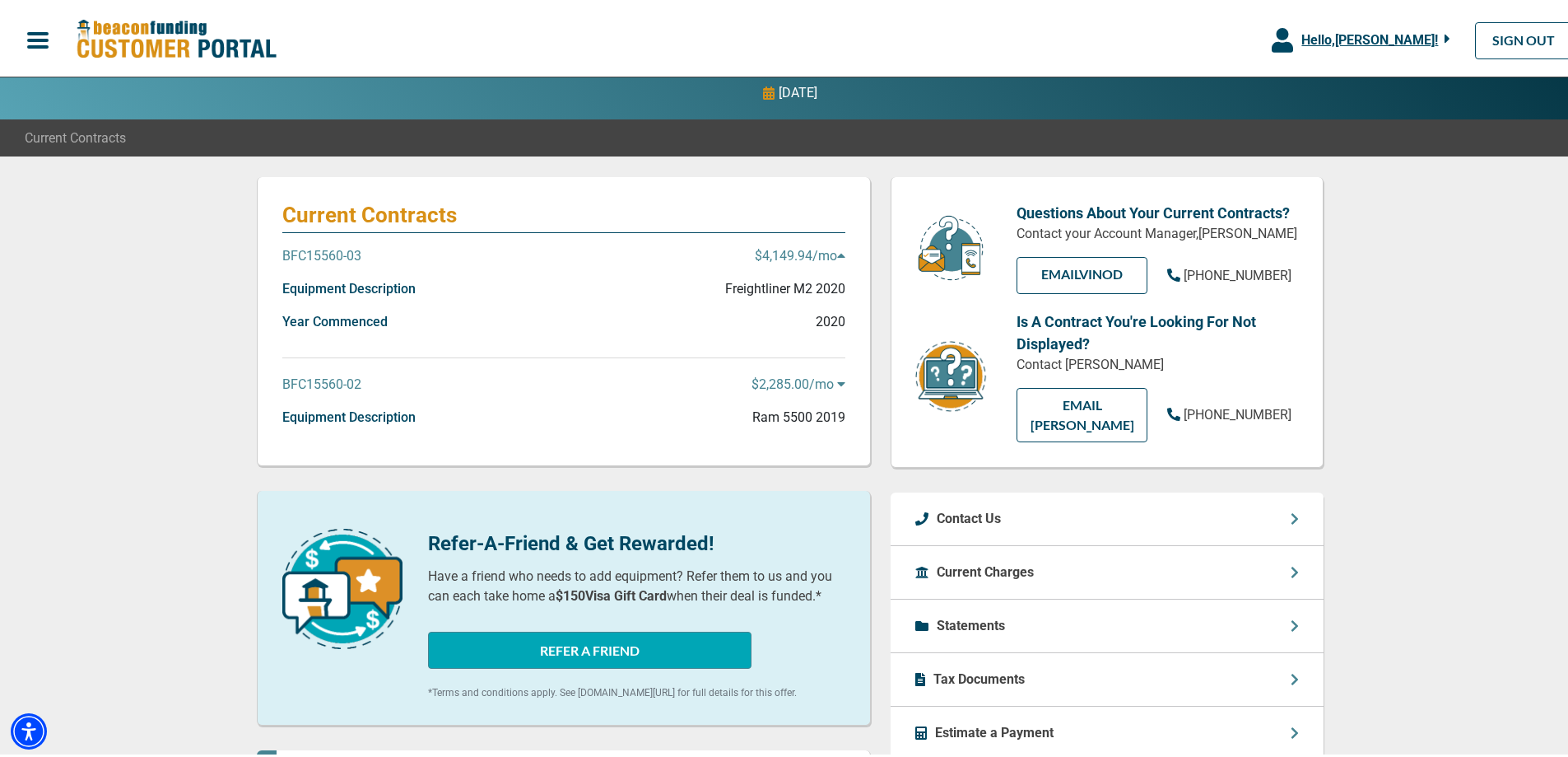
click at [313, 379] on p "BFC15560-02" at bounding box center [322, 381] width 79 height 20
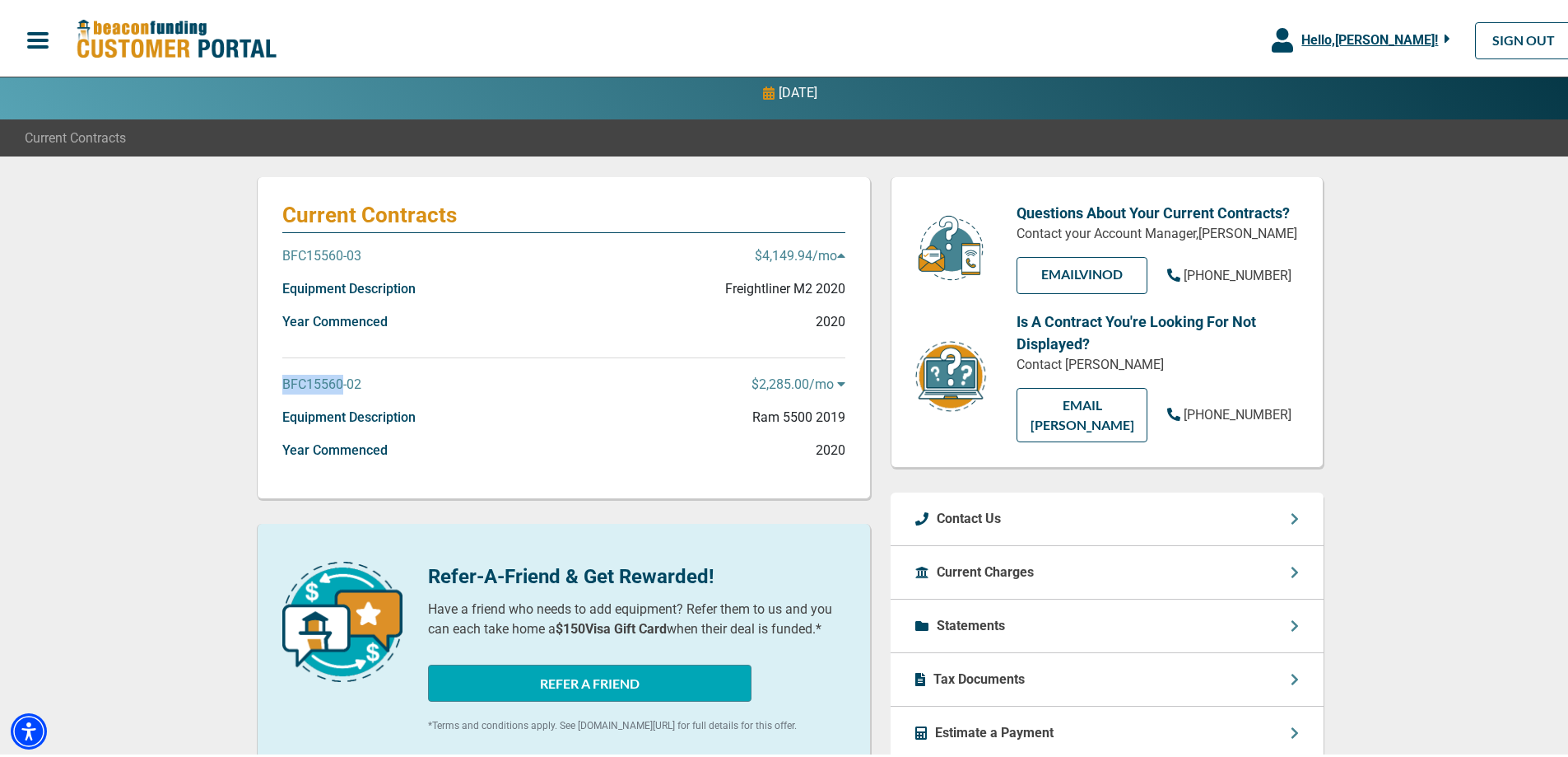
click at [313, 379] on p "BFC15560-02" at bounding box center [322, 381] width 79 height 20
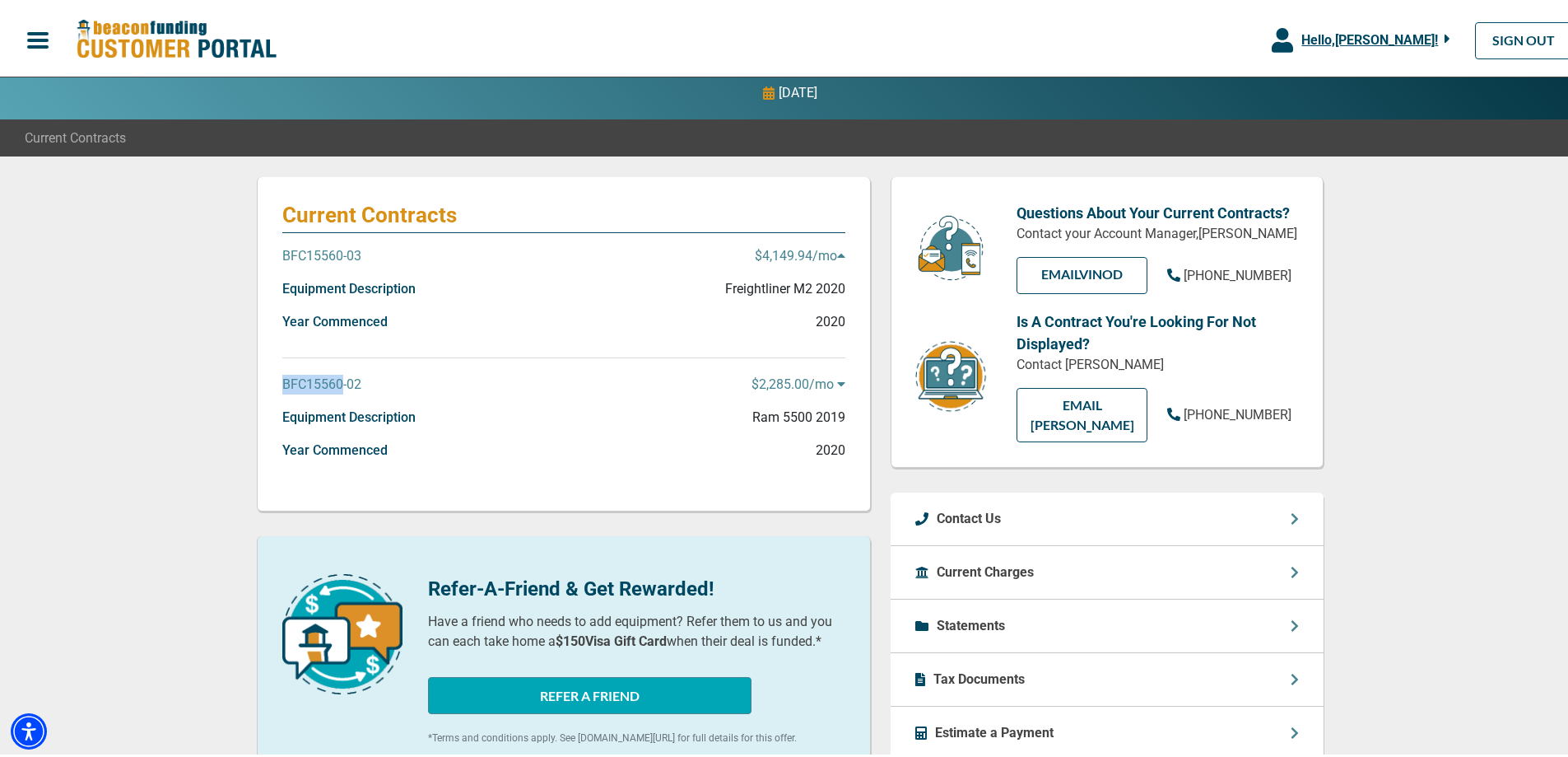
click at [313, 379] on p "BFC15560-02" at bounding box center [322, 381] width 79 height 20
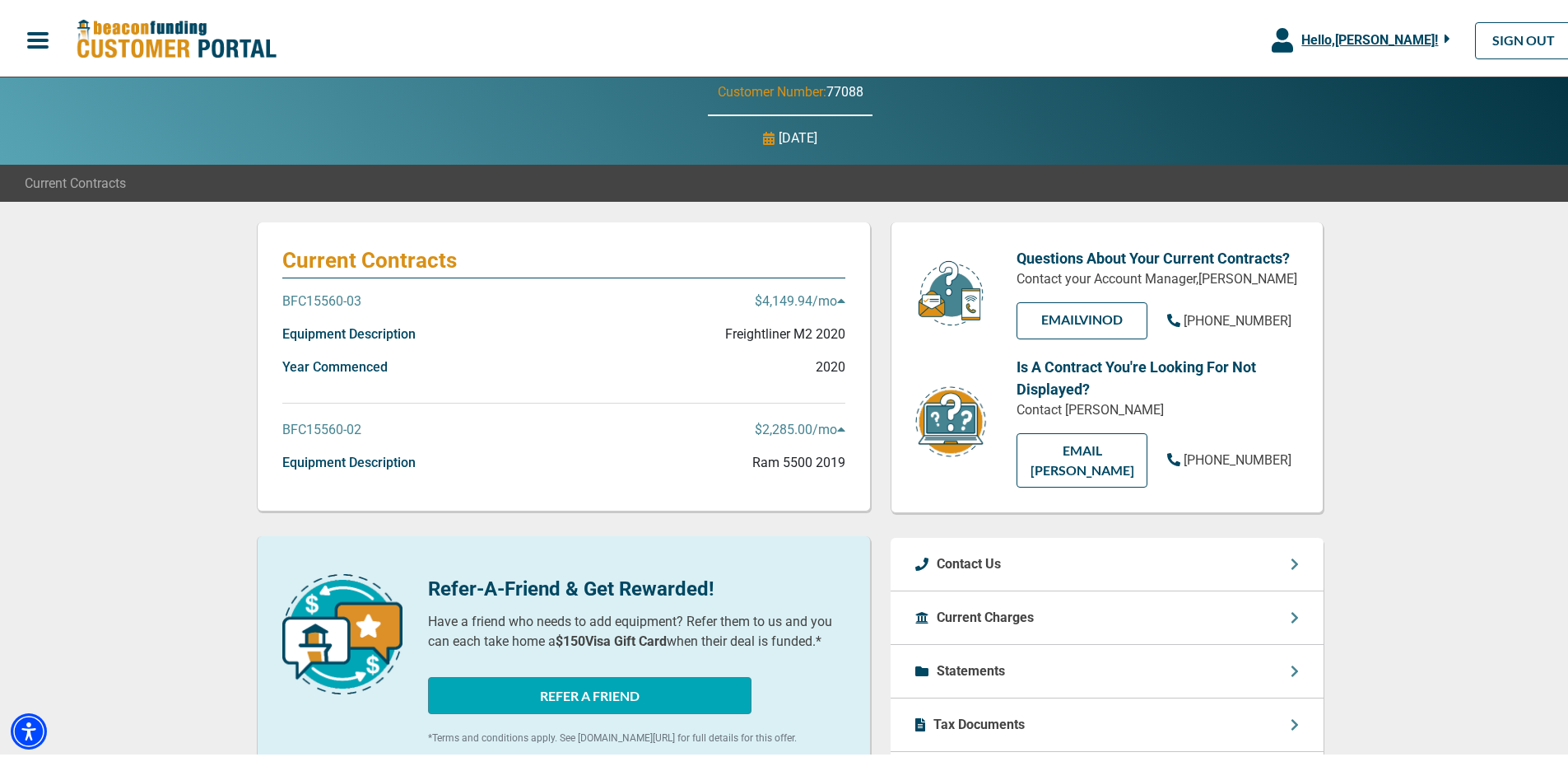
scroll to position [0, 0]
